Goal: Register for event/course

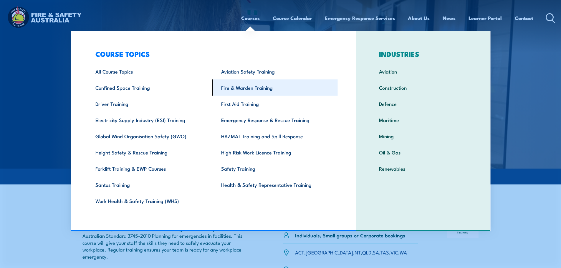
click at [257, 87] on link "Fire & Warden Training" at bounding box center [275, 87] width 126 height 16
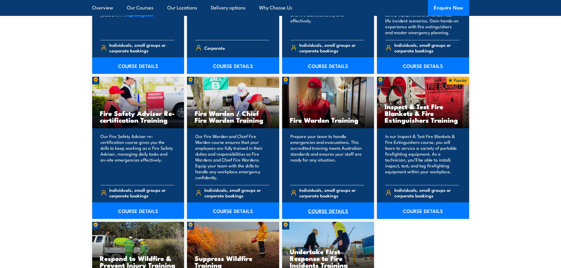
scroll to position [736, 0]
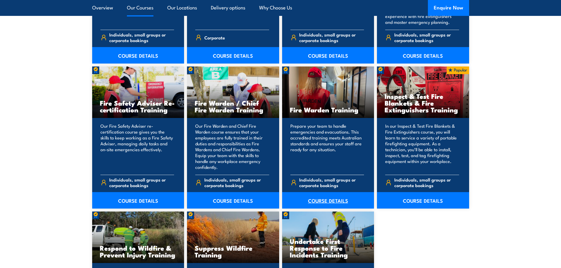
click at [335, 202] on link "COURSE DETAILS" at bounding box center [328, 200] width 92 height 16
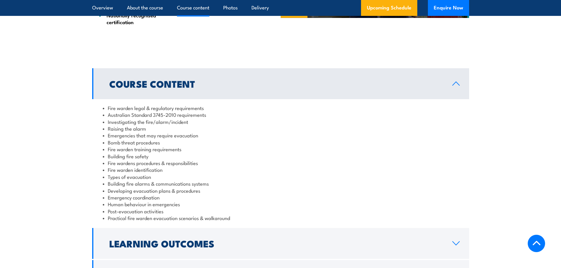
scroll to position [589, 0]
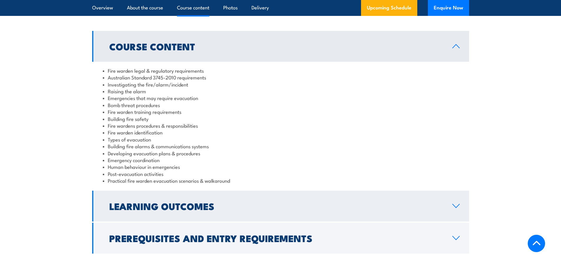
click at [325, 207] on h2 "Learning Outcomes" at bounding box center [275, 206] width 333 height 8
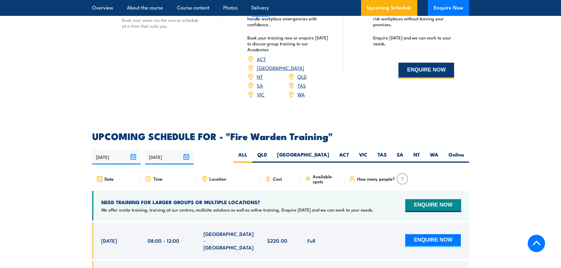
scroll to position [883, 0]
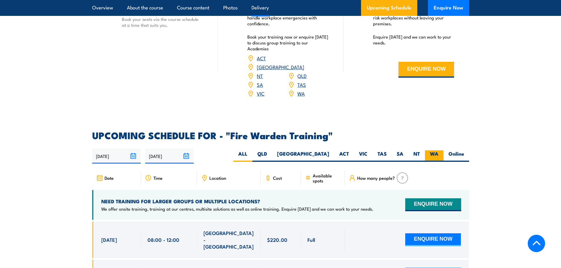
click at [429, 150] on label "WA" at bounding box center [434, 155] width 19 height 11
click at [438, 150] on input "WA" at bounding box center [440, 152] width 4 height 4
radio input "true"
click at [452, 150] on label "Online" at bounding box center [456, 155] width 26 height 11
click at [464, 150] on input "Online" at bounding box center [466, 152] width 4 height 4
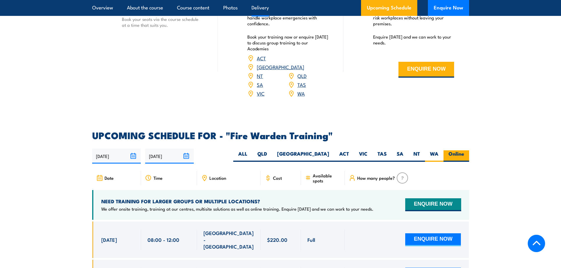
radio input "true"
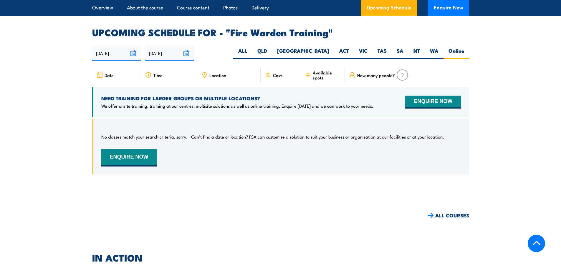
scroll to position [1065, 0]
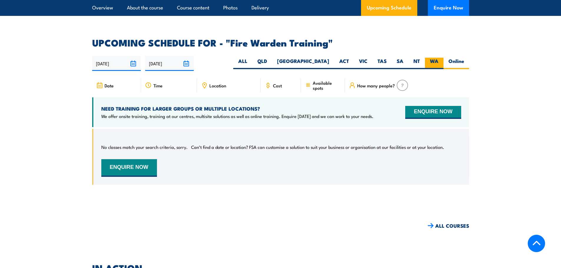
click at [430, 58] on label "WA" at bounding box center [434, 63] width 19 height 11
click at [438, 58] on input "WA" at bounding box center [440, 60] width 4 height 4
radio input "true"
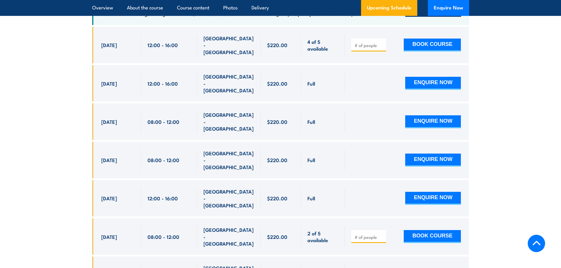
scroll to position [1094, 0]
